Goal: Transaction & Acquisition: Purchase product/service

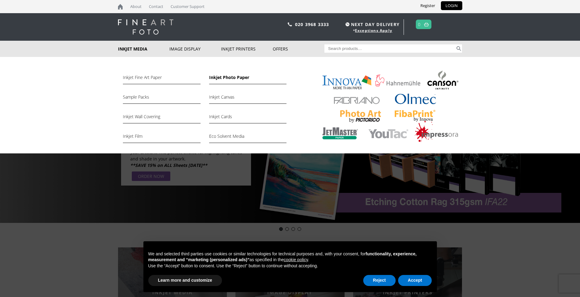
click at [237, 79] on link "Inkjet Photo Paper" at bounding box center [247, 79] width 77 height 10
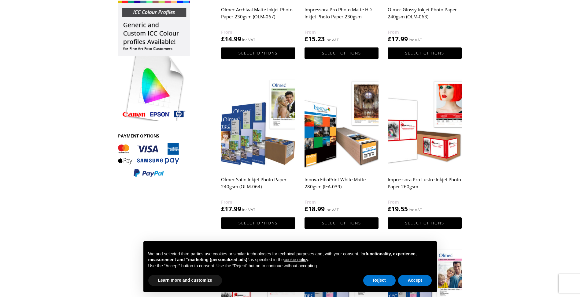
scroll to position [214, 0]
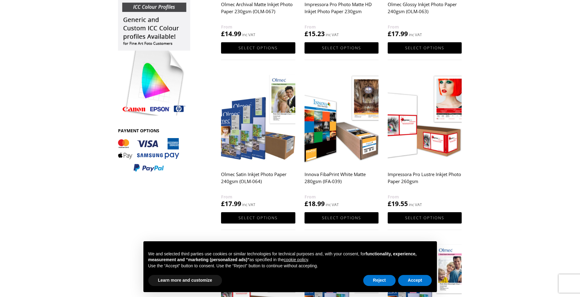
click at [255, 142] on img at bounding box center [258, 118] width 74 height 93
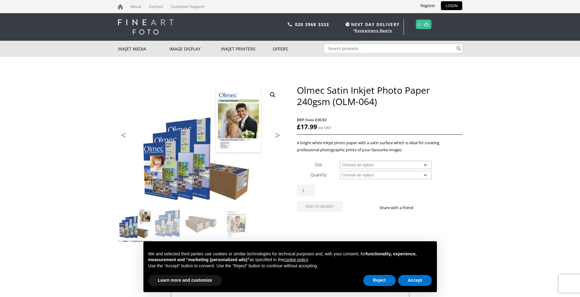
click at [425, 165] on select "Choose an option A4 Sheet A3 Sheet A3+ Sheet A2 Sheet 17" Wide Roll 24" Wide Ro…" at bounding box center [386, 165] width 92 height 8
click at [340, 161] on select "Choose an option A4 Sheet A3 Sheet A3+ Sheet A2 Sheet 17" Wide Roll 24" Wide Ro…" at bounding box center [386, 165] width 92 height 8
select select "a3-sheet-2"
click at [425, 174] on select "Choose an option 50 Sheets" at bounding box center [386, 175] width 92 height 8
select select "50-sheets"
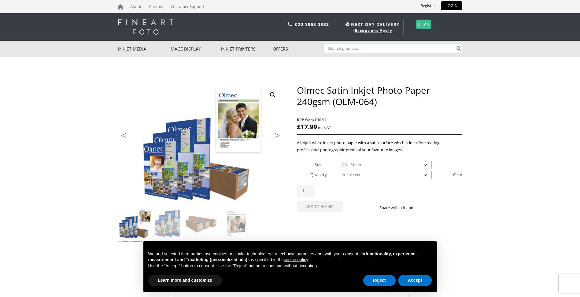
click at [340, 171] on select "Choose an option 50 Sheets" at bounding box center [386, 175] width 92 height 8
select select "a3-sheet-2"
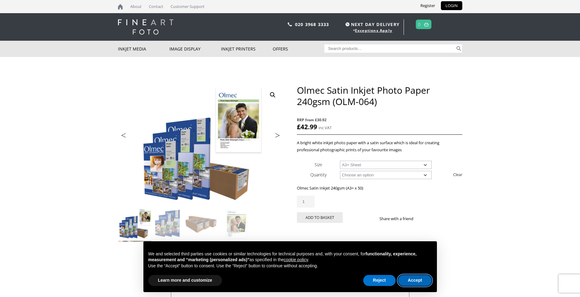
click at [413, 281] on button "Accept" at bounding box center [415, 280] width 34 height 11
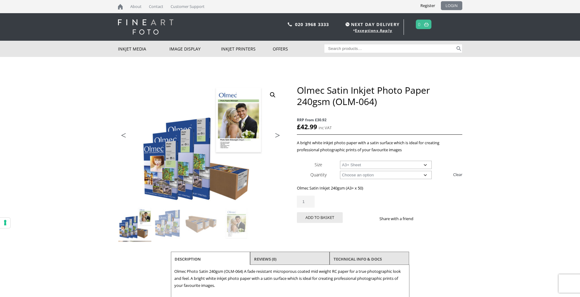
click at [452, 5] on link "LOGIN" at bounding box center [451, 5] width 21 height 9
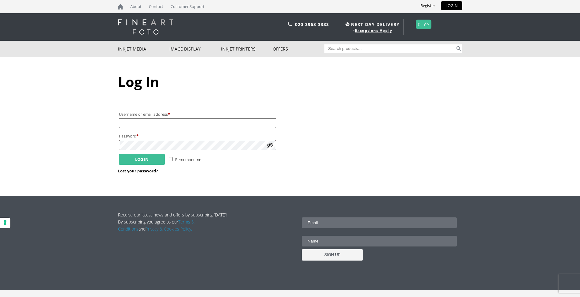
type input "jimh89914@gmail.com"
click at [158, 160] on button "Log in" at bounding box center [142, 159] width 46 height 11
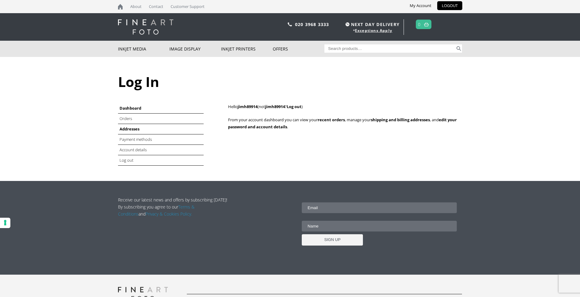
click at [138, 128] on link "Addresses" at bounding box center [130, 129] width 20 height 6
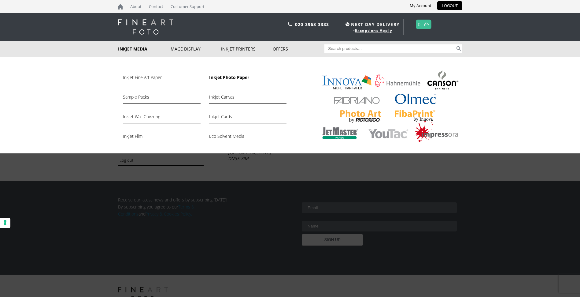
click at [233, 76] on link "Inkjet Photo Paper" at bounding box center [247, 79] width 77 height 10
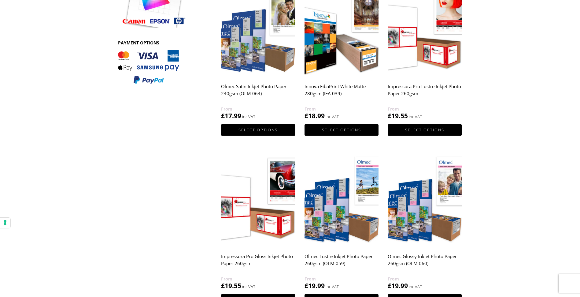
scroll to position [245, 0]
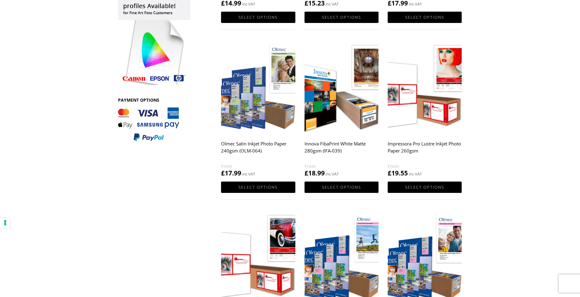
click at [253, 124] on img at bounding box center [258, 87] width 74 height 93
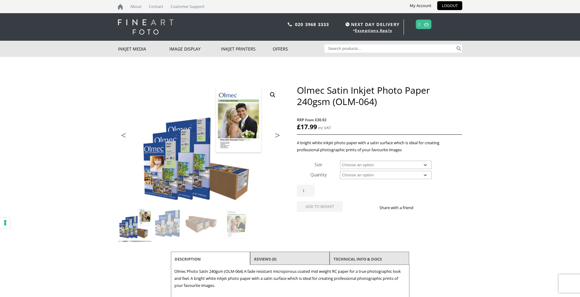
click at [426, 164] on select "Choose an option A4 Sheet A3 Sheet A3+ Sheet A2 Sheet 17" Wide Roll 24" Wide Ro…" at bounding box center [386, 165] width 92 height 8
click at [340, 161] on select "Choose an option A4 Sheet A3 Sheet A3+ Sheet A2 Sheet 17" Wide Roll 24" Wide Ro…" at bounding box center [386, 165] width 92 height 8
select select "a3-sheet-2"
click at [427, 175] on select "Choose an option 50 Sheets" at bounding box center [386, 175] width 92 height 8
select select "50-sheets"
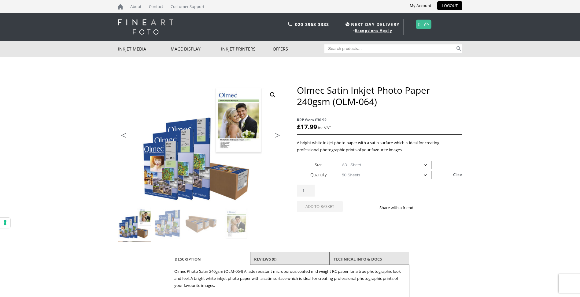
click at [340, 171] on select "Choose an option 50 Sheets" at bounding box center [386, 175] width 92 height 8
select select "a3-sheet-2"
click at [332, 216] on button "Add to basket" at bounding box center [320, 217] width 46 height 11
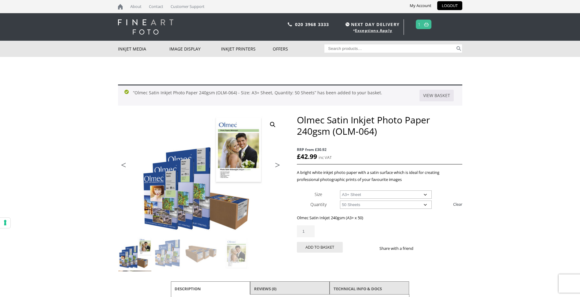
click at [429, 23] on link at bounding box center [427, 24] width 8 height 9
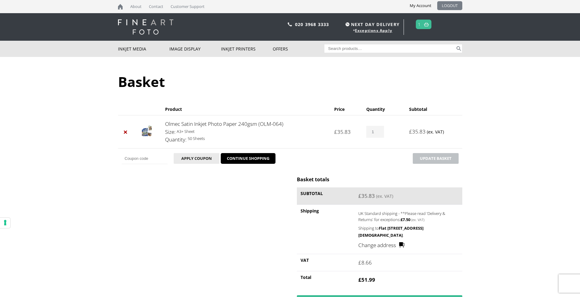
click at [448, 2] on link "LOGOUT" at bounding box center [449, 5] width 25 height 9
